Goal: Transaction & Acquisition: Purchase product/service

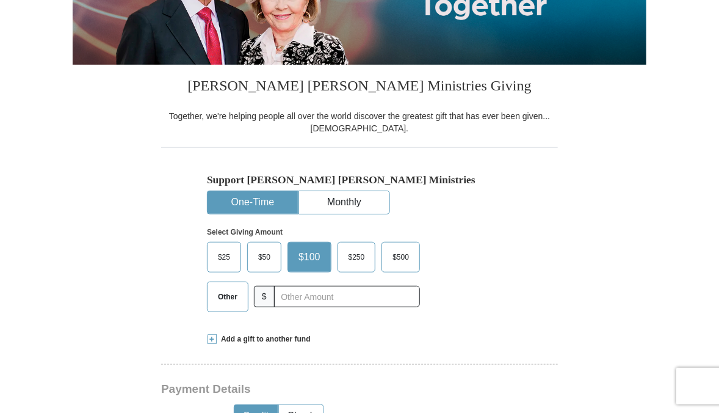
scroll to position [244, 0]
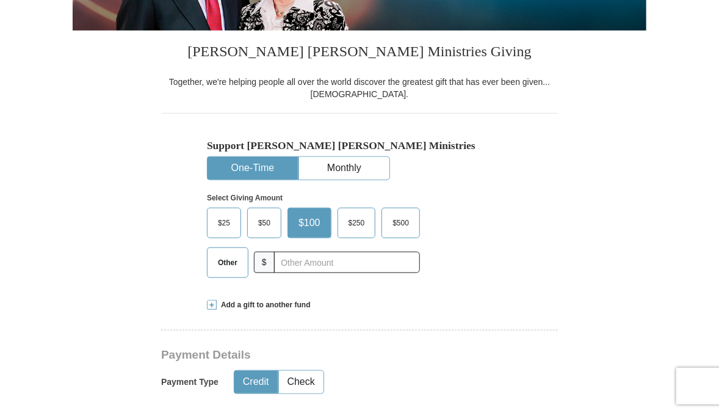
click at [231, 258] on span "Other" at bounding box center [228, 262] width 32 height 18
click at [0, 0] on input "Other" at bounding box center [0, 0] width 0 height 0
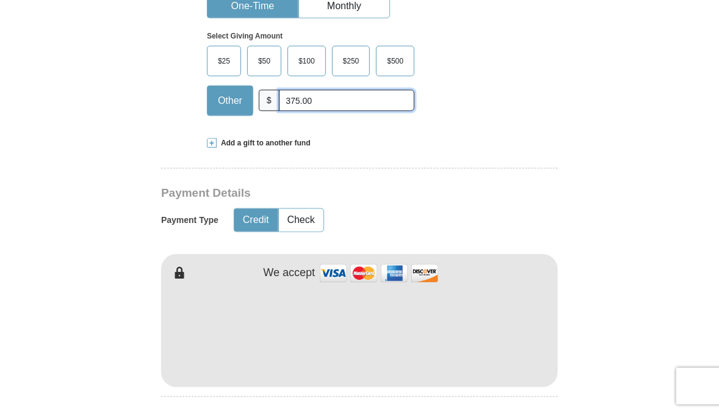
scroll to position [427, 0]
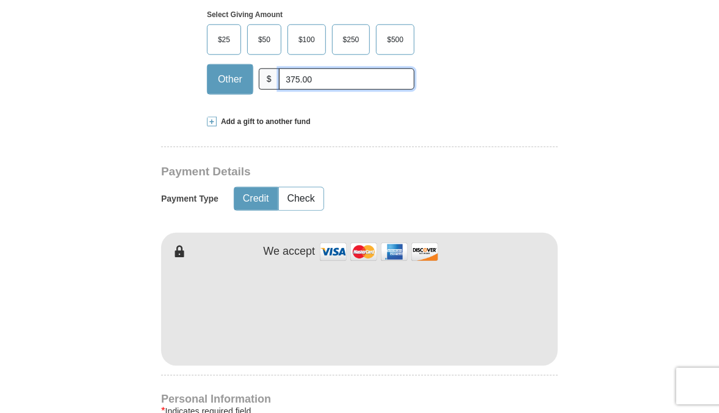
type input "375.00"
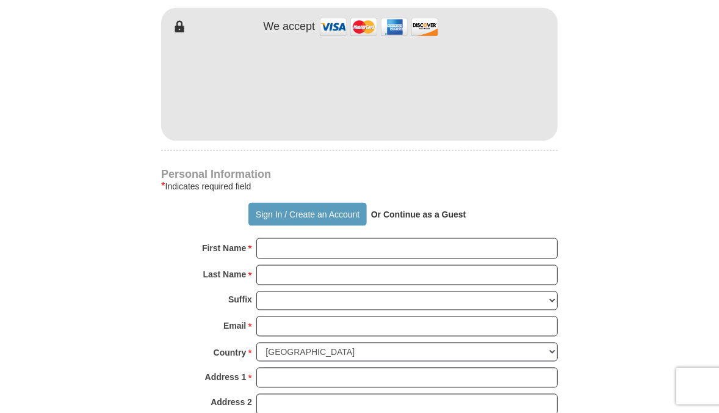
scroll to position [671, 0]
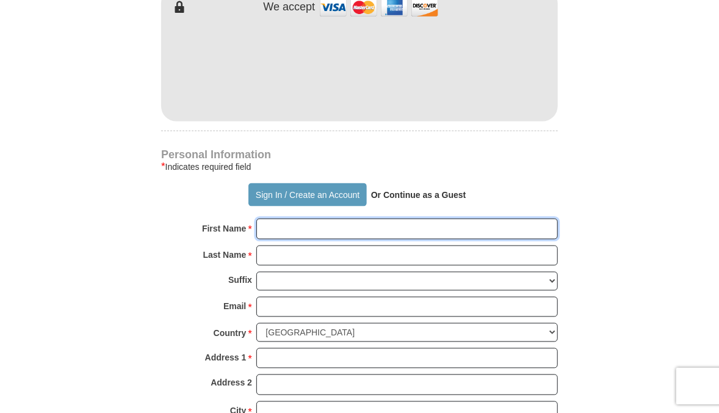
click at [283, 231] on input "First Name *" at bounding box center [407, 229] width 302 height 21
type input "[PERSON_NAME]"
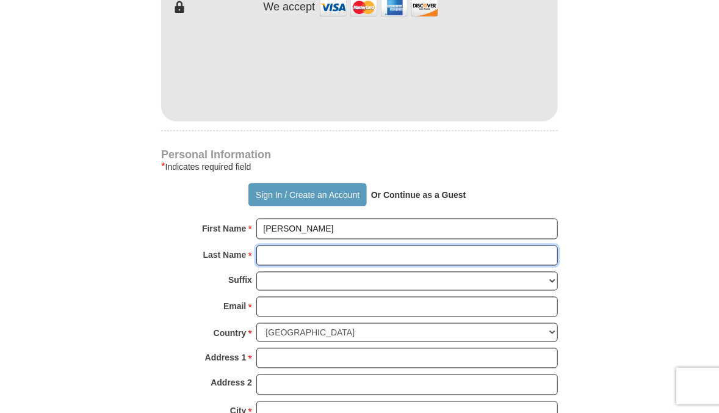
click at [284, 251] on input "Last Name *" at bounding box center [407, 255] width 302 height 21
type input "[PERSON_NAME]"
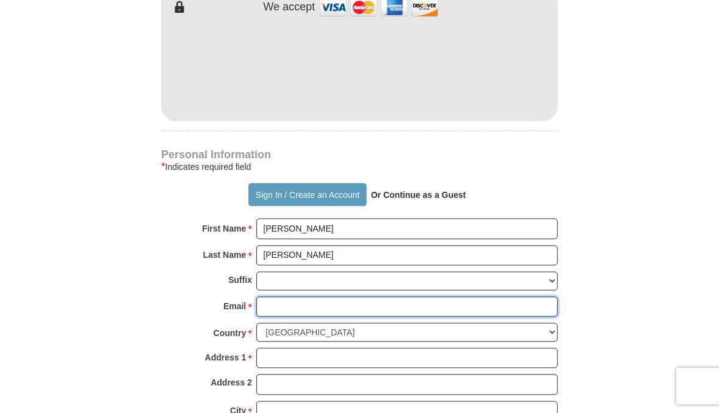
click at [306, 309] on input "Email *" at bounding box center [407, 307] width 302 height 21
type input "[EMAIL_ADDRESS][DOMAIN_NAME]"
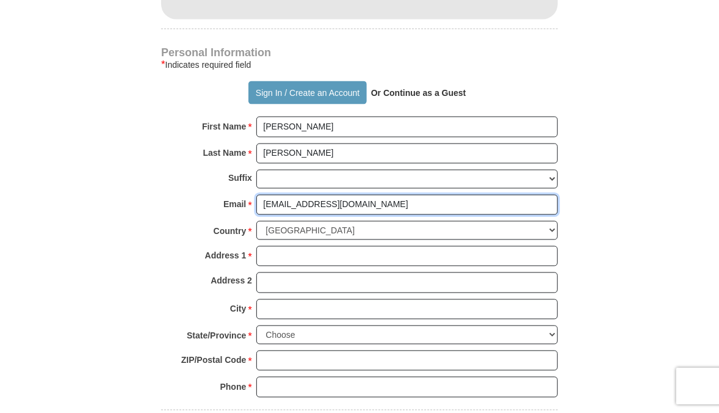
scroll to position [793, 0]
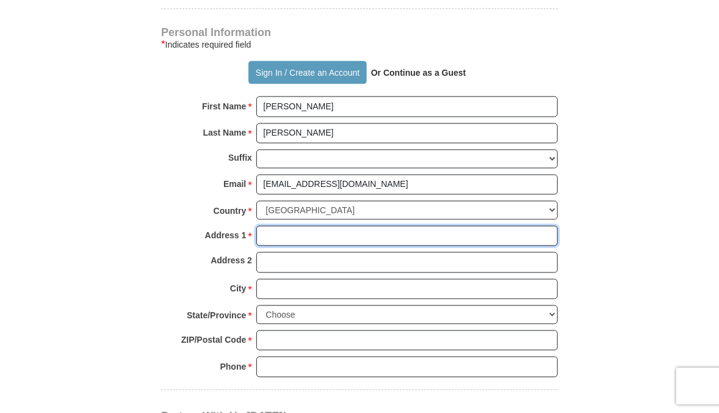
click at [306, 234] on input "Address 1 *" at bounding box center [407, 236] width 302 height 21
type input "[STREET_ADDRESS][PERSON_NAME]"
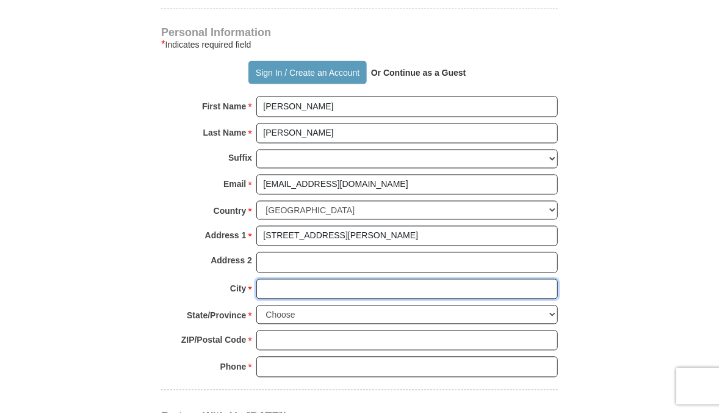
type input "[GEOGRAPHIC_DATA]"
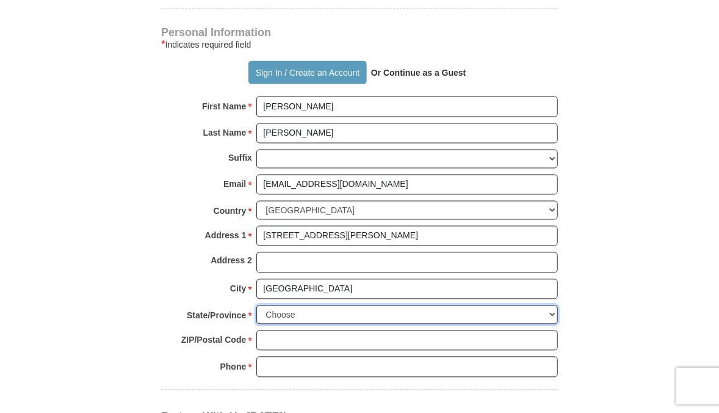
select select "PA"
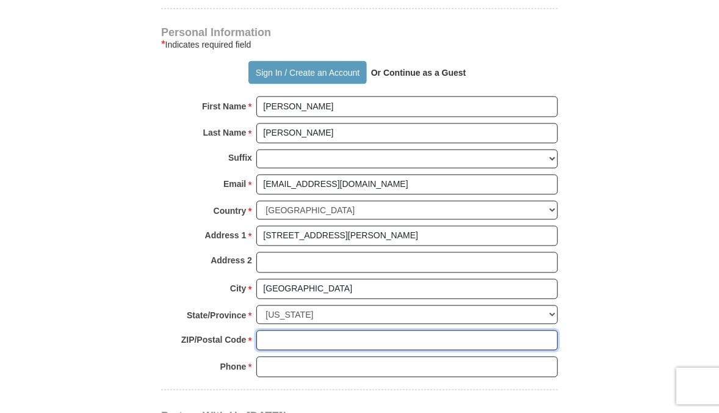
type input "19119"
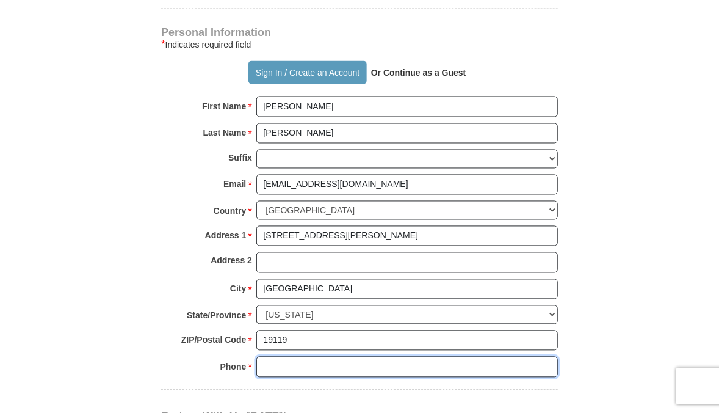
type input "2154245178"
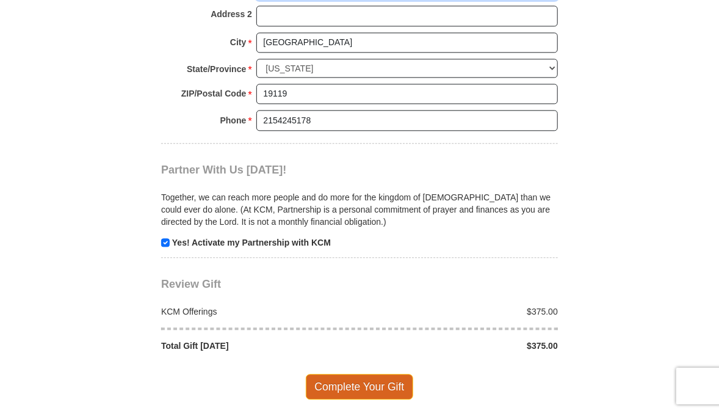
scroll to position [1038, 0]
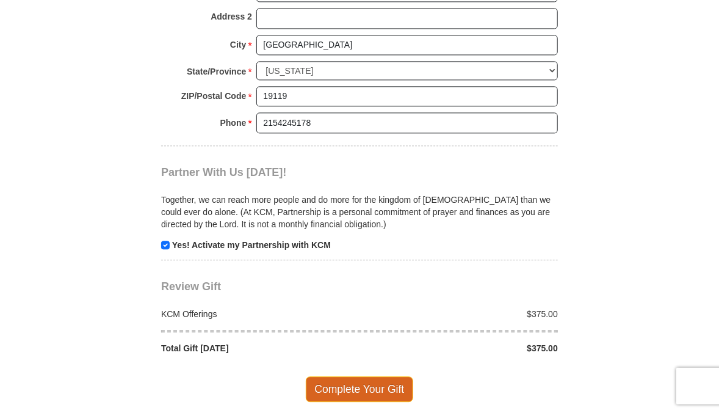
click at [383, 380] on span "Complete Your Gift" at bounding box center [360, 389] width 108 height 26
